Goal: Task Accomplishment & Management: Complete application form

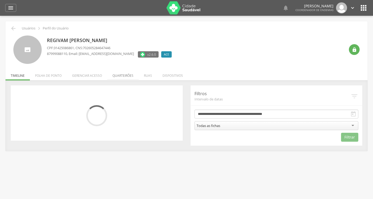
click at [130, 73] on li "Quarteirões" at bounding box center [122, 74] width 31 height 12
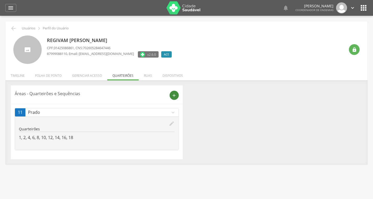
click at [171, 95] on div "add" at bounding box center [174, 95] width 9 height 9
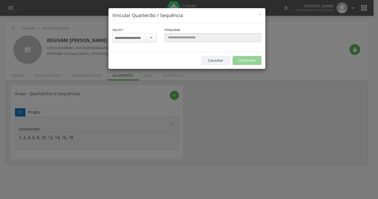
click at [145, 40] on input "select-one" at bounding box center [131, 38] width 33 height 5
click at [227, 103] on div "× Vincular Quarteirão / Sequência Sisloc * 1 - Centro 2 - [GEOGRAPHIC_DATA] 3 -…" at bounding box center [189, 99] width 378 height 199
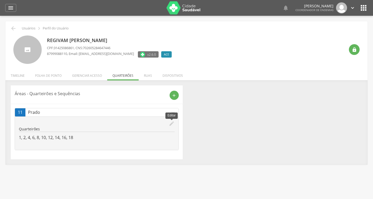
click at [171, 123] on icon "edit" at bounding box center [172, 123] width 6 height 6
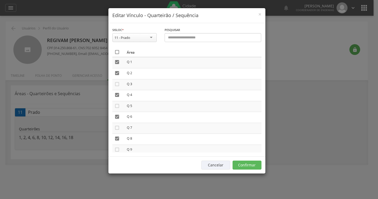
click at [116, 53] on icon "" at bounding box center [116, 51] width 5 height 5
click at [116, 53] on icon "" at bounding box center [116, 51] width 5 height 5
click at [242, 166] on button "Confirmar" at bounding box center [247, 164] width 29 height 9
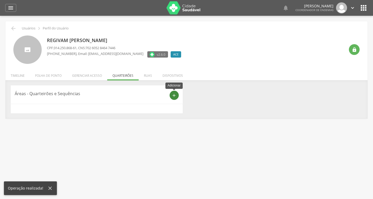
click at [175, 96] on icon "add" at bounding box center [174, 95] width 5 height 5
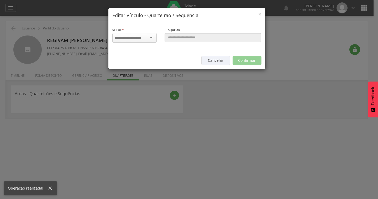
click at [144, 38] on input "select-one" at bounding box center [131, 38] width 33 height 5
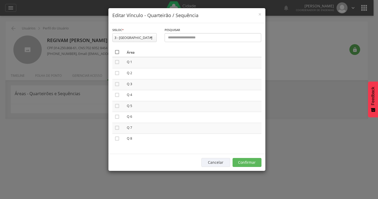
click at [117, 52] on icon "" at bounding box center [116, 51] width 5 height 5
click at [244, 168] on div "Cancelar Confirmar" at bounding box center [186, 162] width 157 height 17
click at [245, 159] on button "Confirmar" at bounding box center [247, 162] width 29 height 9
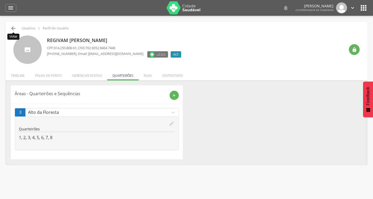
click at [16, 26] on icon "" at bounding box center [13, 28] width 6 height 6
